Goal: Information Seeking & Learning: Learn about a topic

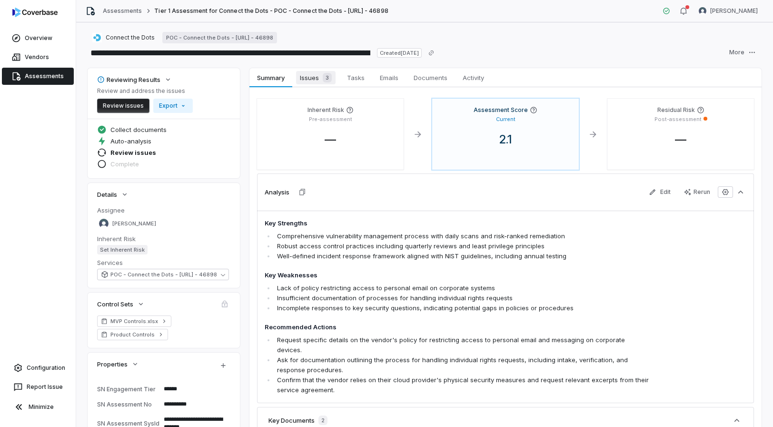
click at [306, 77] on span "Issues 3" at bounding box center [316, 77] width 40 height 13
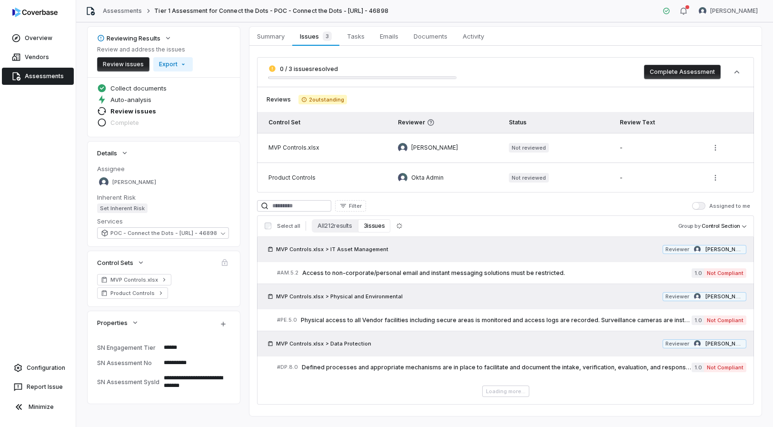
scroll to position [45, 0]
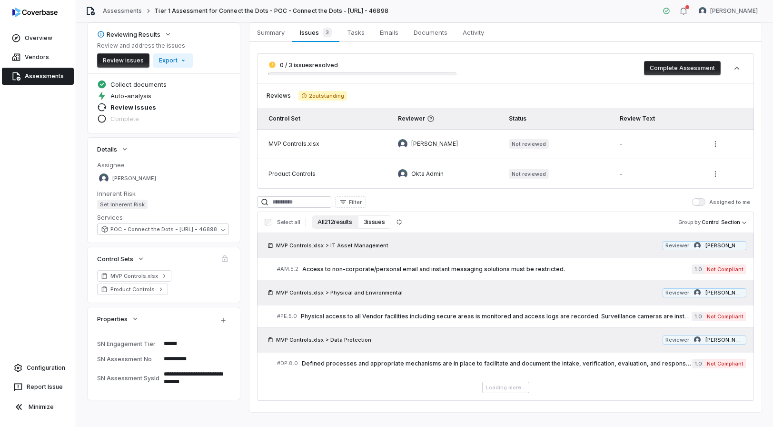
click at [342, 223] on button "All 212 results" at bounding box center [335, 221] width 46 height 13
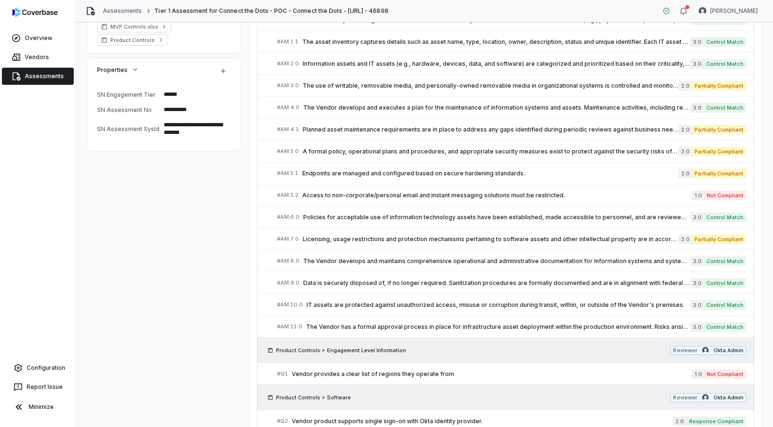
scroll to position [165, 0]
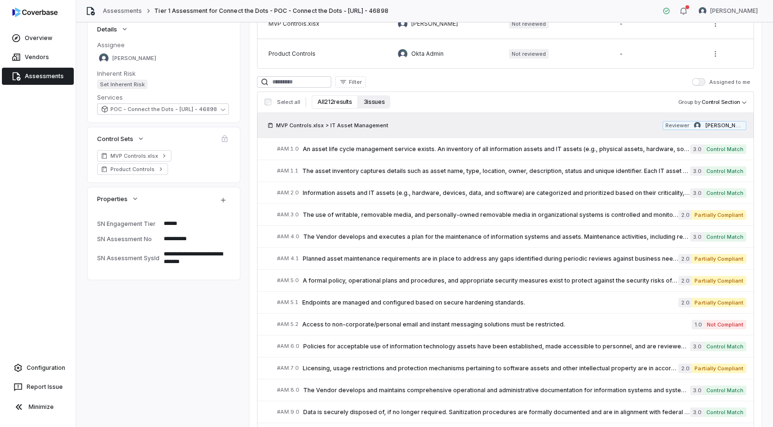
click at [377, 101] on button "3 issues" at bounding box center [374, 101] width 32 height 13
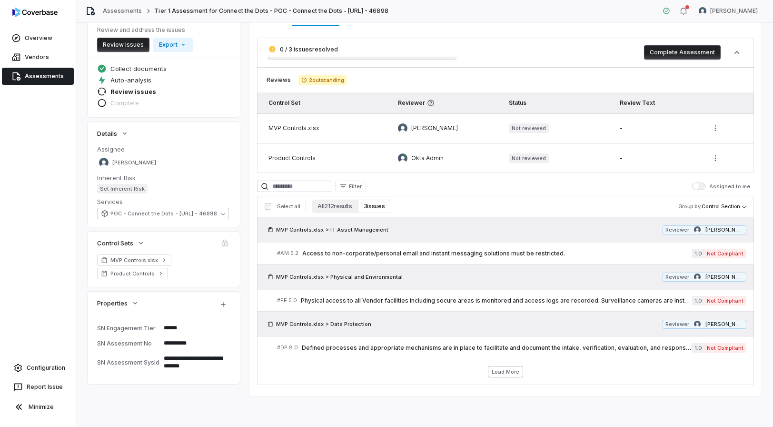
scroll to position [61, 0]
click at [331, 207] on button "All 212 results" at bounding box center [335, 205] width 46 height 13
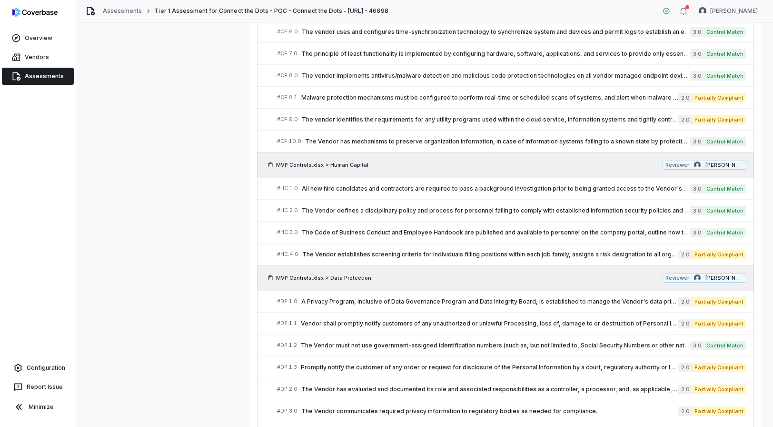
scroll to position [4854, 0]
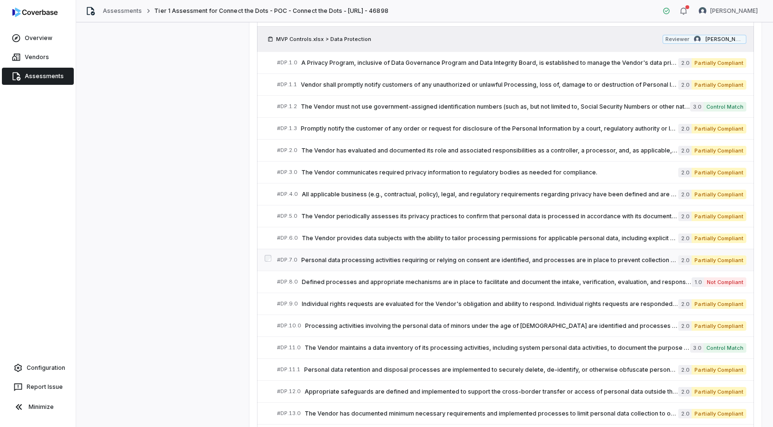
click at [512, 260] on span "Personal data processing activities requiring or relying on consent are identif…" at bounding box center [489, 260] width 377 height 8
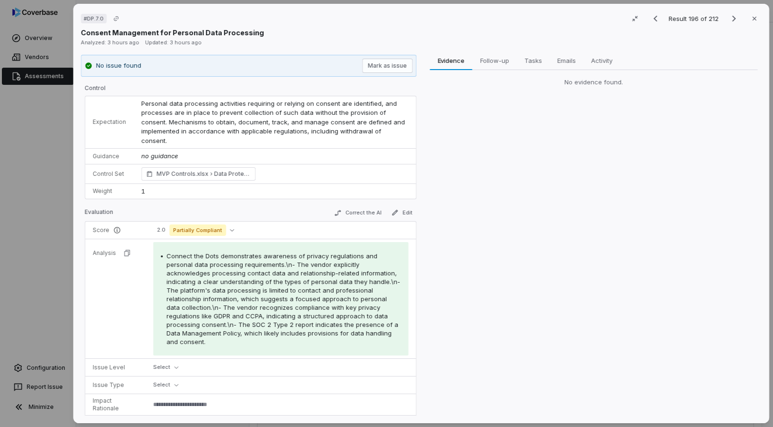
click at [53, 210] on div "# DP.7.0 Result 196 of 212 Close Consent Management for Personal Data Processin…" at bounding box center [386, 213] width 773 height 427
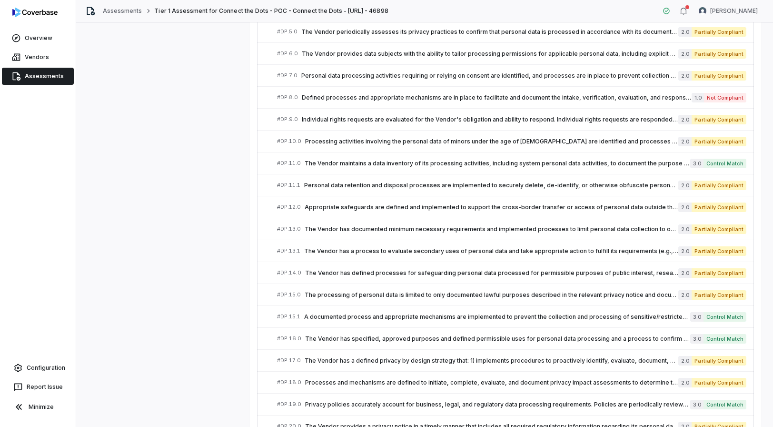
scroll to position [5091, 0]
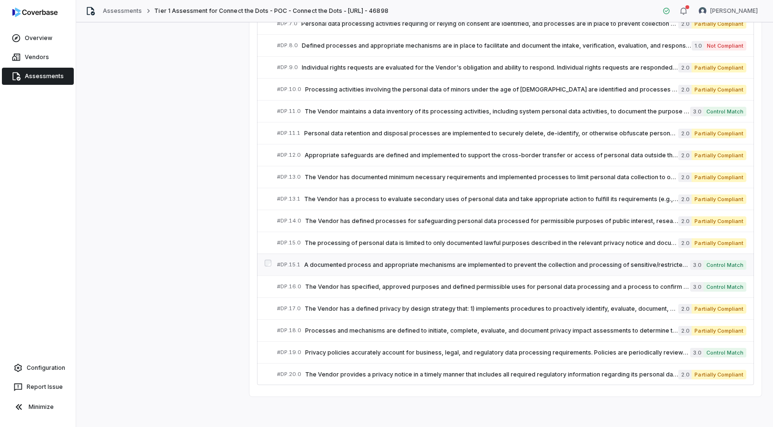
click at [485, 265] on span "A documented process and appropriate mechanisms are implemented to prevent the …" at bounding box center [497, 265] width 386 height 8
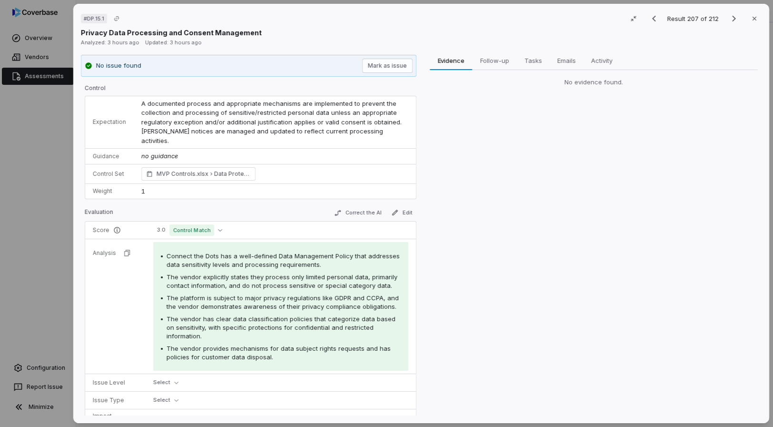
click at [43, 135] on div "# DP.15.1 Result 207 of 212 Close Privacy Data Processing and Consent Managemen…" at bounding box center [386, 213] width 773 height 427
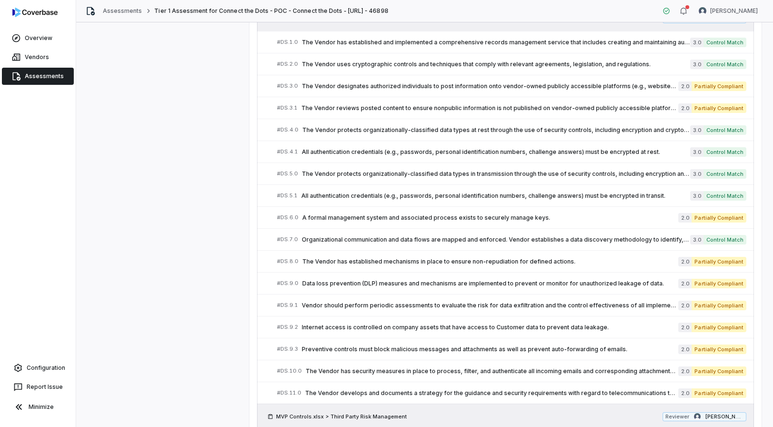
scroll to position [3245, 0]
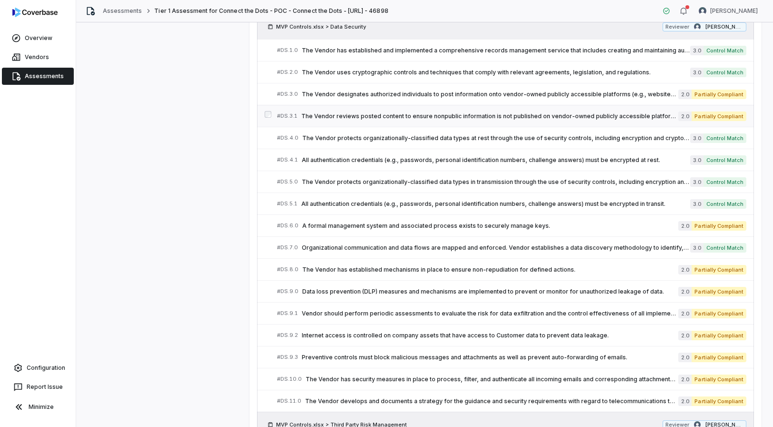
click at [413, 115] on span "The Vendor reviews posted content to ensure nonpublic information is not publis…" at bounding box center [489, 116] width 377 height 8
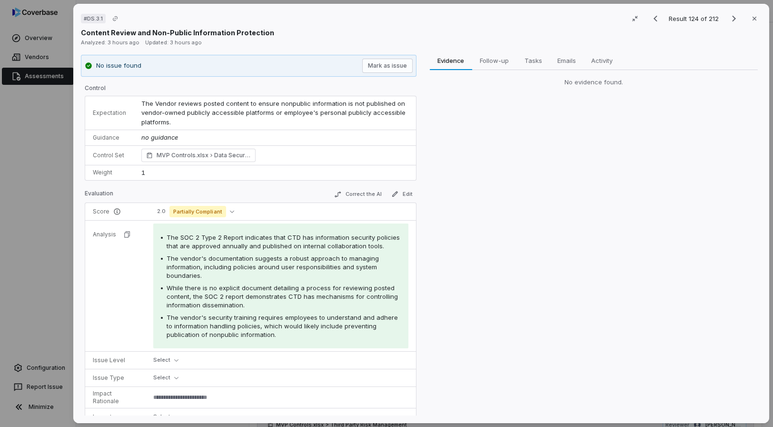
click at [51, 176] on div "# DS.3.1 Result 124 of 212 Close Content Review and Non-Public Information Prot…" at bounding box center [386, 213] width 773 height 427
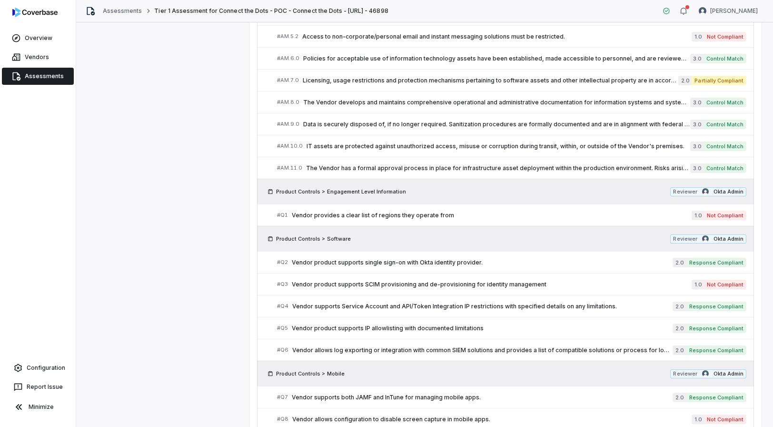
scroll to position [294, 0]
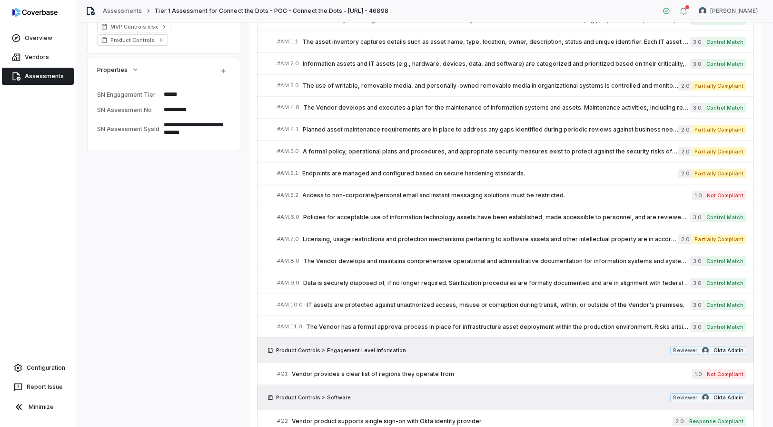
click at [375, 182] on link "# AM.5.1 Endpoints are managed and configured based on secure hardening standar…" at bounding box center [511, 172] width 469 height 21
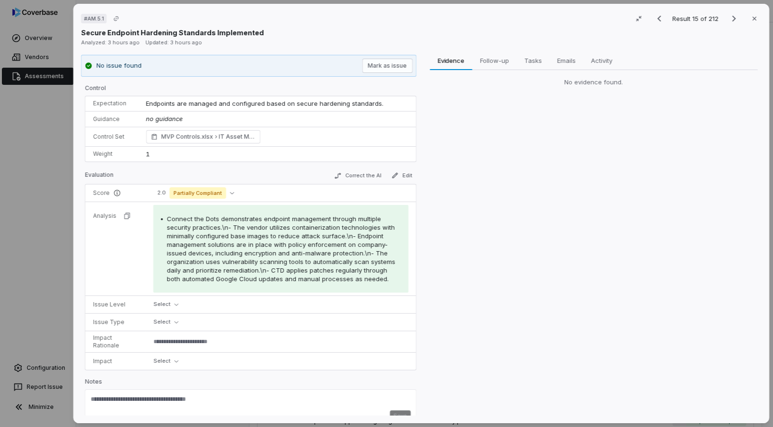
click at [59, 155] on div "# AM.5.1 Result 15 of 212 Close Secure Endpoint Hardening Standards Implemented…" at bounding box center [386, 213] width 773 height 427
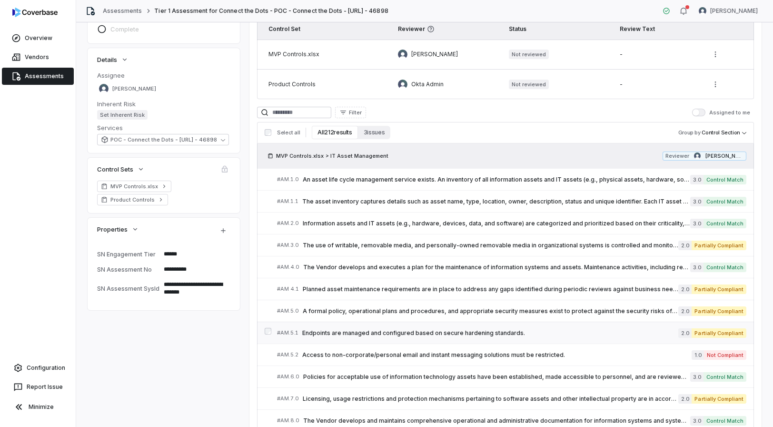
scroll to position [139, 0]
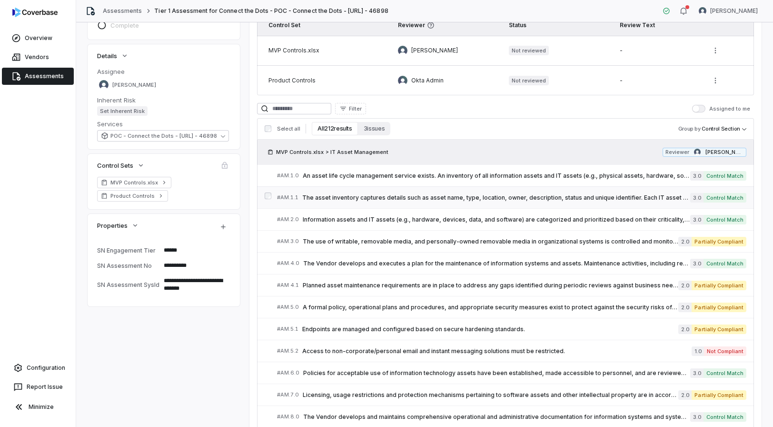
click at [456, 189] on link "# AM.1.1 The asset inventory captures details such as asset name, type, locatio…" at bounding box center [511, 197] width 469 height 21
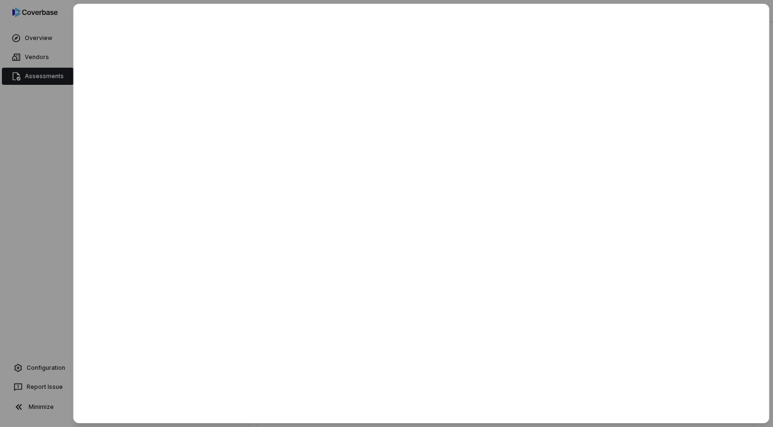
click at [52, 142] on div at bounding box center [386, 213] width 773 height 427
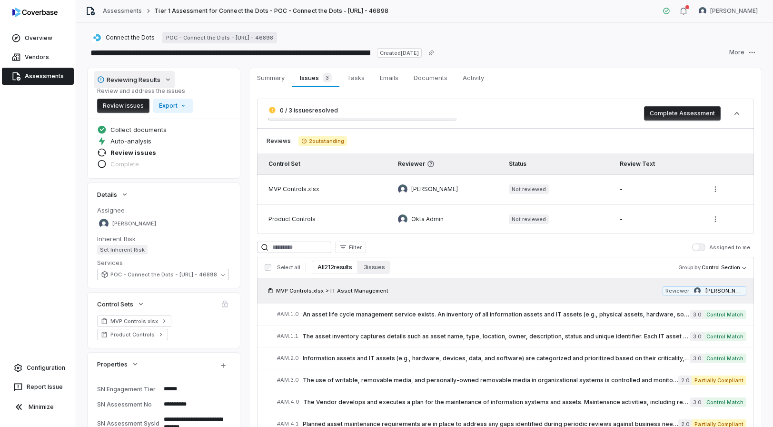
click at [170, 80] on icon "button" at bounding box center [168, 80] width 8 height 8
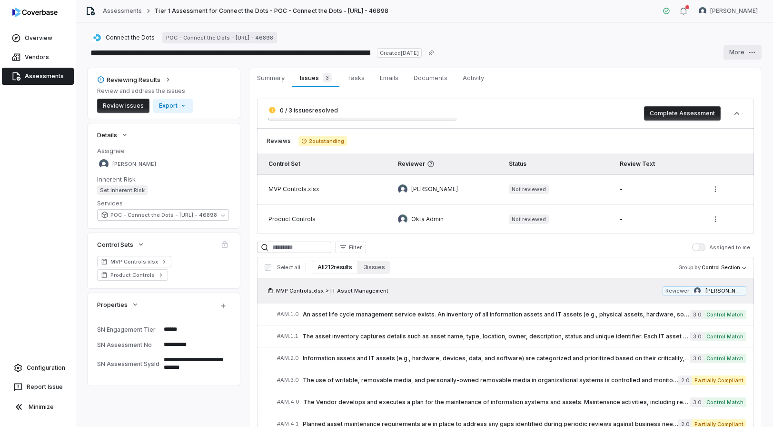
click at [752, 56] on html "**********" at bounding box center [386, 213] width 773 height 427
click at [745, 79] on div "Rerun" at bounding box center [730, 72] width 69 height 15
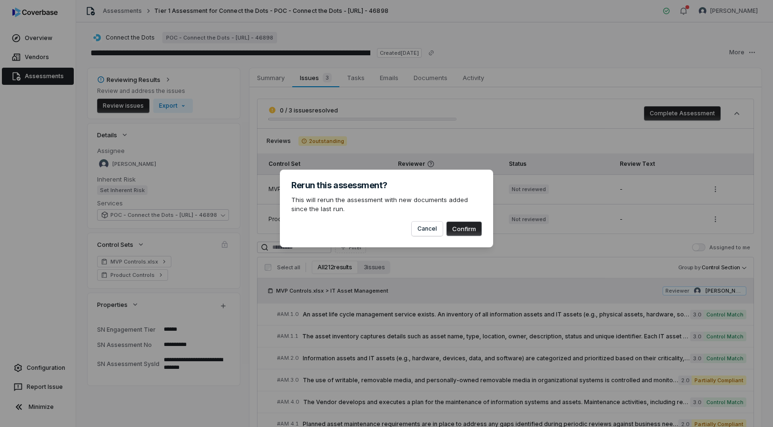
click at [476, 221] on div "Cancel Confirm" at bounding box center [386, 225] width 190 height 22
click at [475, 225] on button "Confirm" at bounding box center [464, 228] width 35 height 14
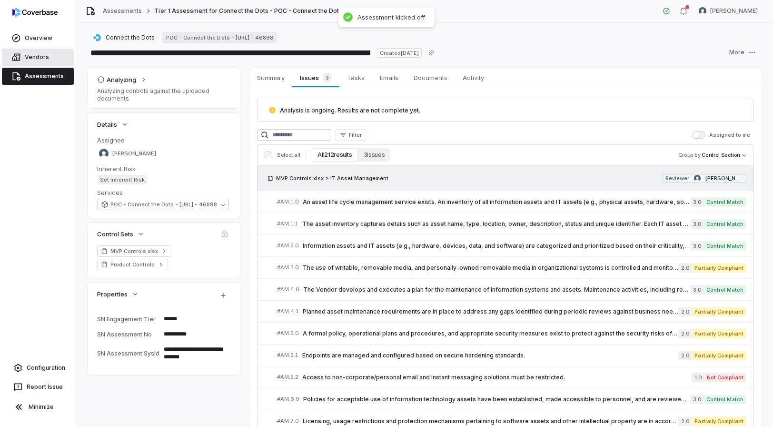
click at [54, 62] on link "Vendors" at bounding box center [38, 57] width 72 height 17
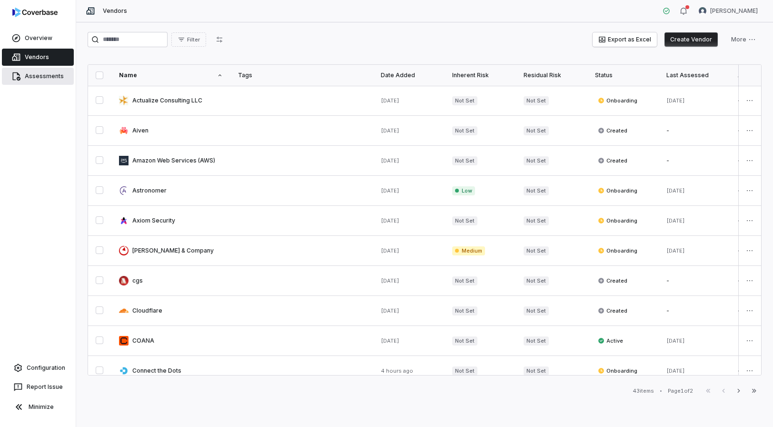
click at [46, 75] on link "Assessments" at bounding box center [38, 76] width 72 height 17
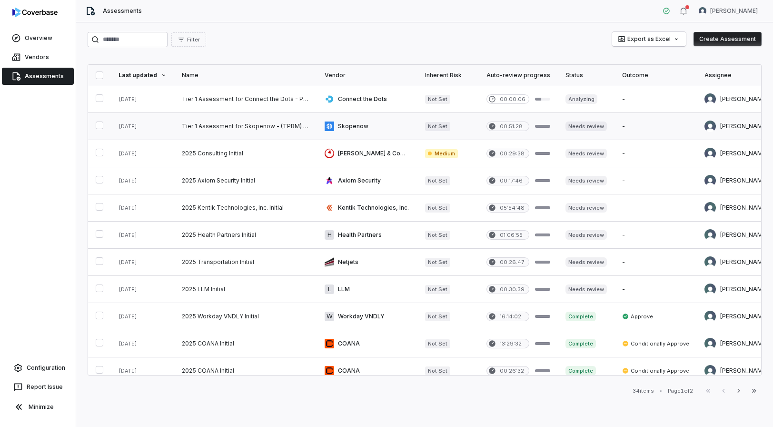
click at [208, 131] on link at bounding box center [245, 126] width 143 height 27
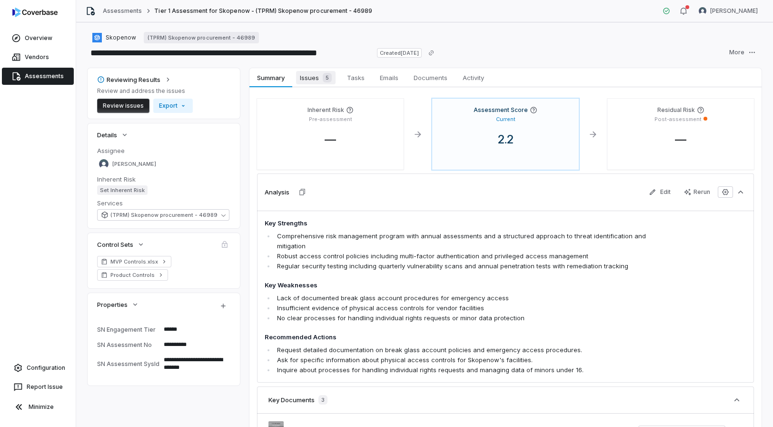
click at [316, 81] on span "Issues 5" at bounding box center [316, 77] width 40 height 13
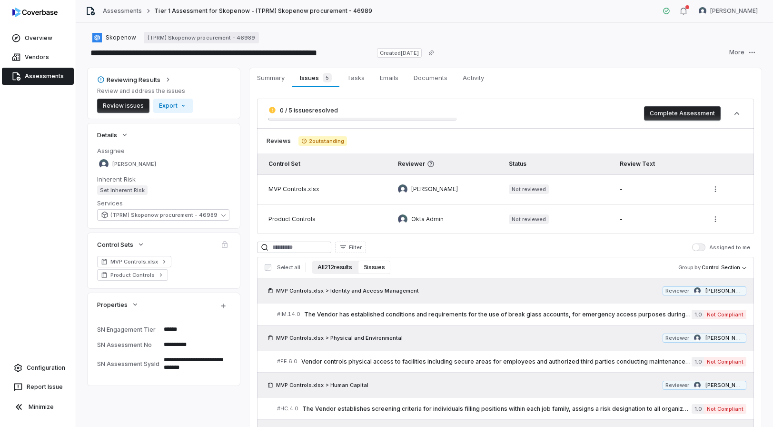
click at [333, 272] on button "All 212 results" at bounding box center [335, 266] width 46 height 13
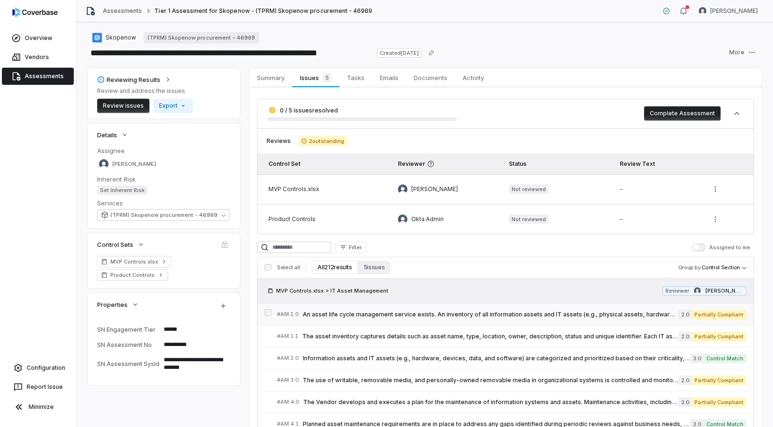
click at [423, 308] on link "# AM.1.0 An asset life cycle management service exists. An inventory of all inf…" at bounding box center [511, 313] width 469 height 21
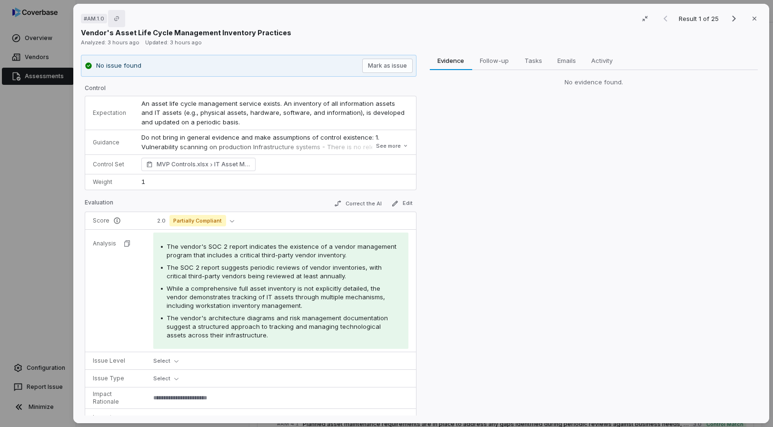
click at [118, 17] on icon "Copy link" at bounding box center [117, 19] width 6 height 6
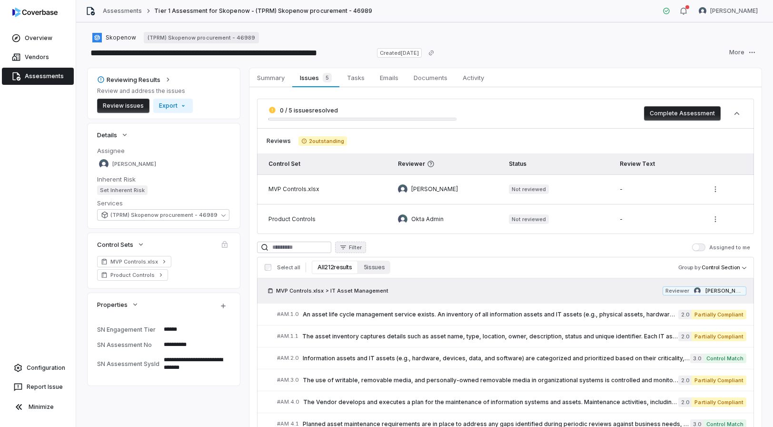
scroll to position [84, 0]
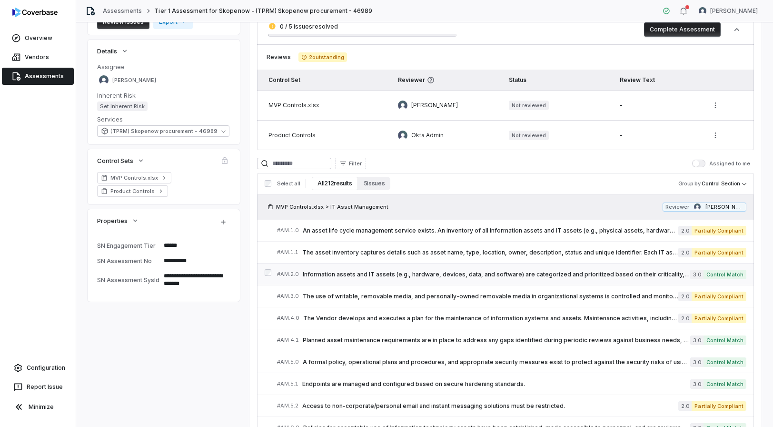
click at [390, 275] on span "Information assets and IT assets (e.g., hardware, devices, data, and software) …" at bounding box center [497, 274] width 388 height 8
click at [379, 283] on link "# AM.2.0 Information assets and IT assets (e.g., hardware, devices, data, and s…" at bounding box center [511, 273] width 469 height 21
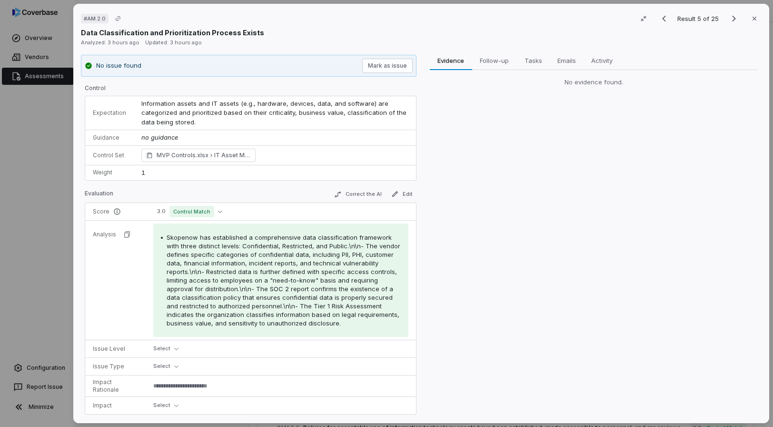
click at [31, 143] on div "# AM.2.0 Result 5 of 25 Close Data Classification and Prioritization Process Ex…" at bounding box center [386, 213] width 773 height 427
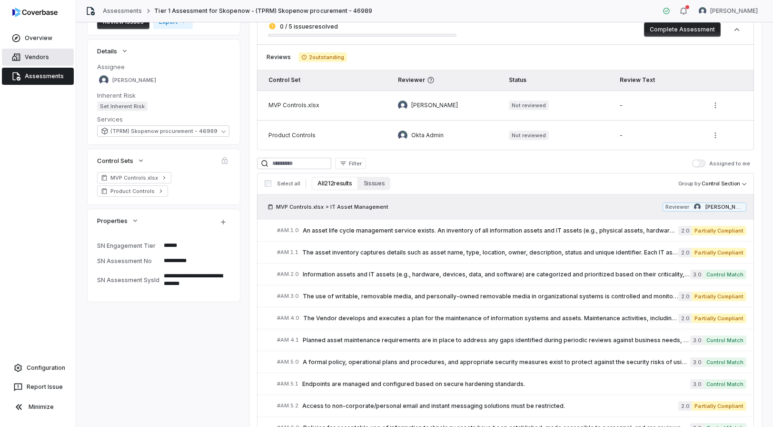
click at [37, 62] on link "Vendors" at bounding box center [38, 57] width 72 height 17
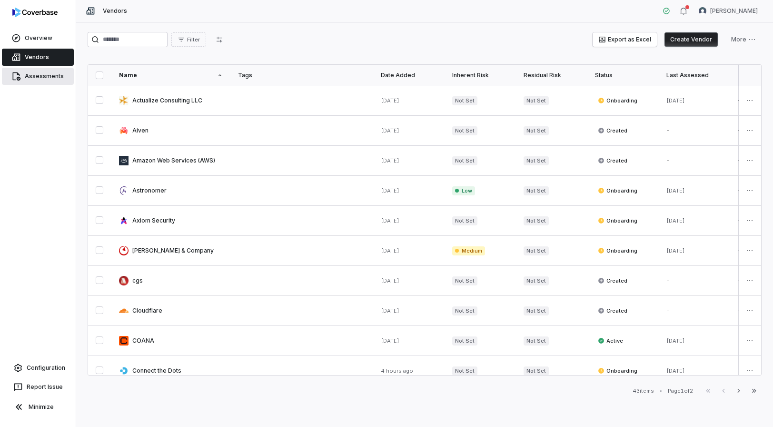
click at [31, 81] on link "Assessments" at bounding box center [38, 76] width 72 height 17
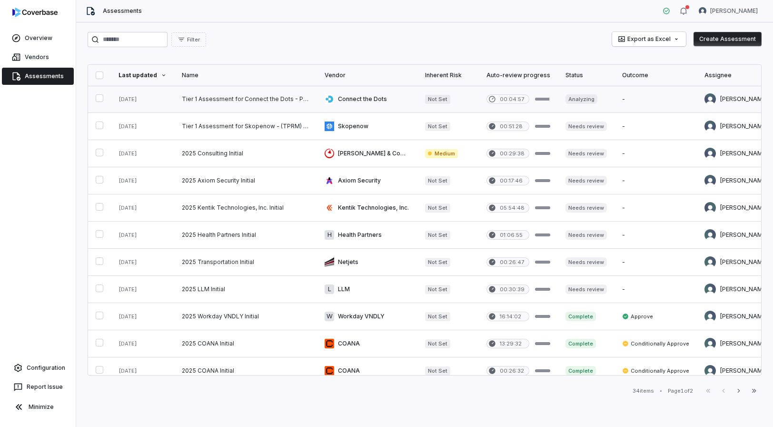
click at [250, 102] on link at bounding box center [245, 99] width 143 height 27
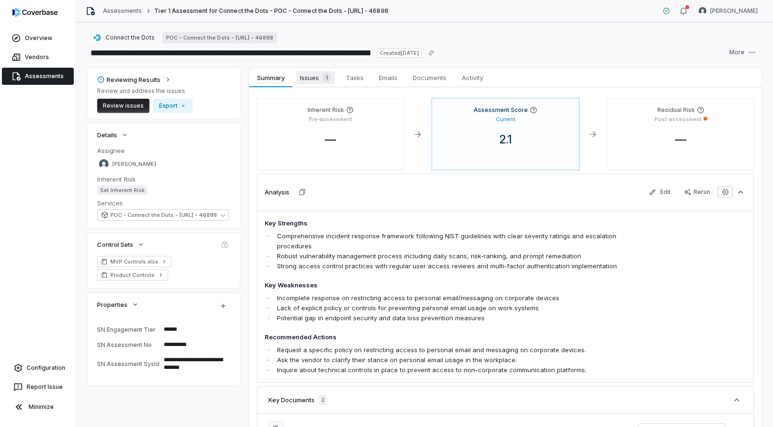
click at [310, 80] on span "Issues 1" at bounding box center [315, 77] width 39 height 13
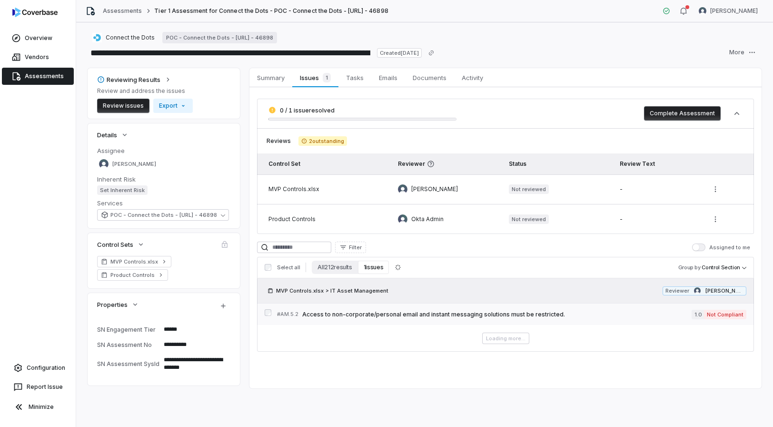
click at [364, 317] on span "Access to non-corporate/personal email and instant messaging solutions must be …" at bounding box center [496, 314] width 389 height 8
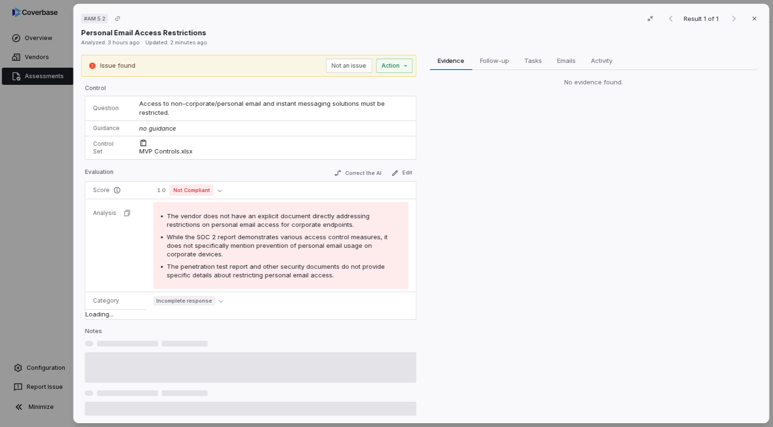
click at [34, 192] on div "# AM.5.2 Result 1 of 1 Close Personal Email Access Restrictions Analyzed: 3 hou…" at bounding box center [386, 213] width 773 height 427
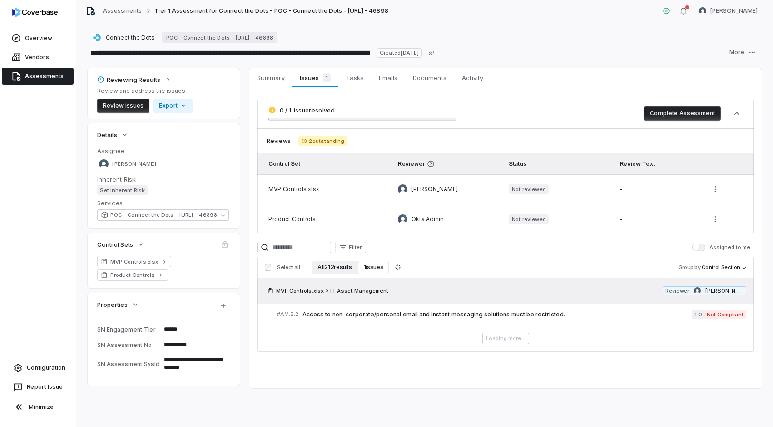
click at [326, 268] on button "All 212 results" at bounding box center [335, 266] width 46 height 13
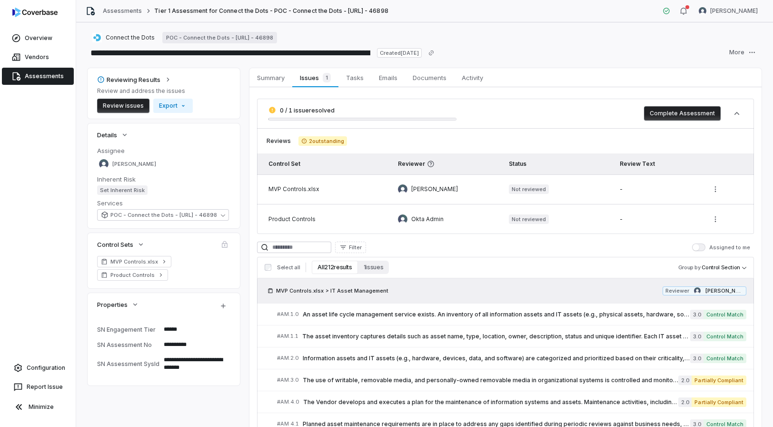
click at [345, 321] on link "# AM.1.0 An asset life cycle management service exists. An inventory of all inf…" at bounding box center [511, 313] width 469 height 21
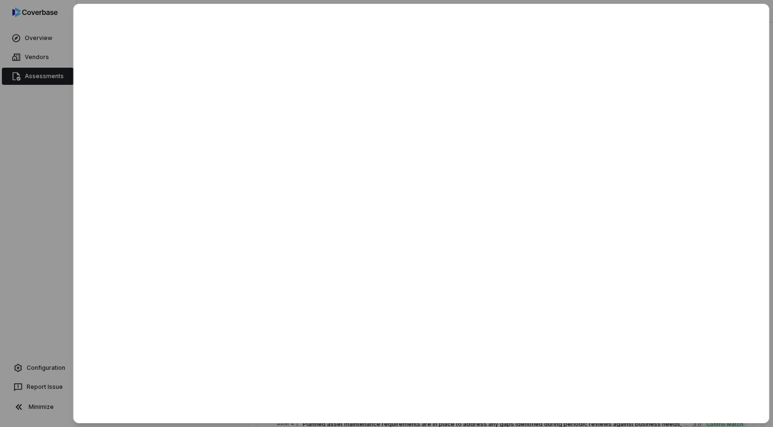
click at [17, 116] on div at bounding box center [386, 213] width 773 height 427
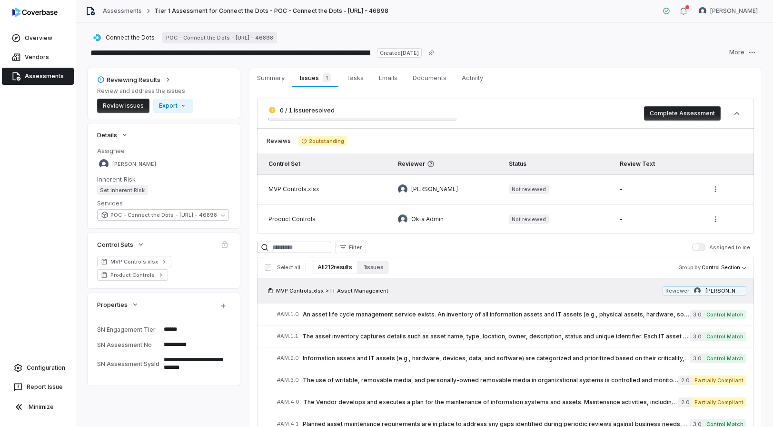
type textarea "*"
